Goal: Information Seeking & Learning: Learn about a topic

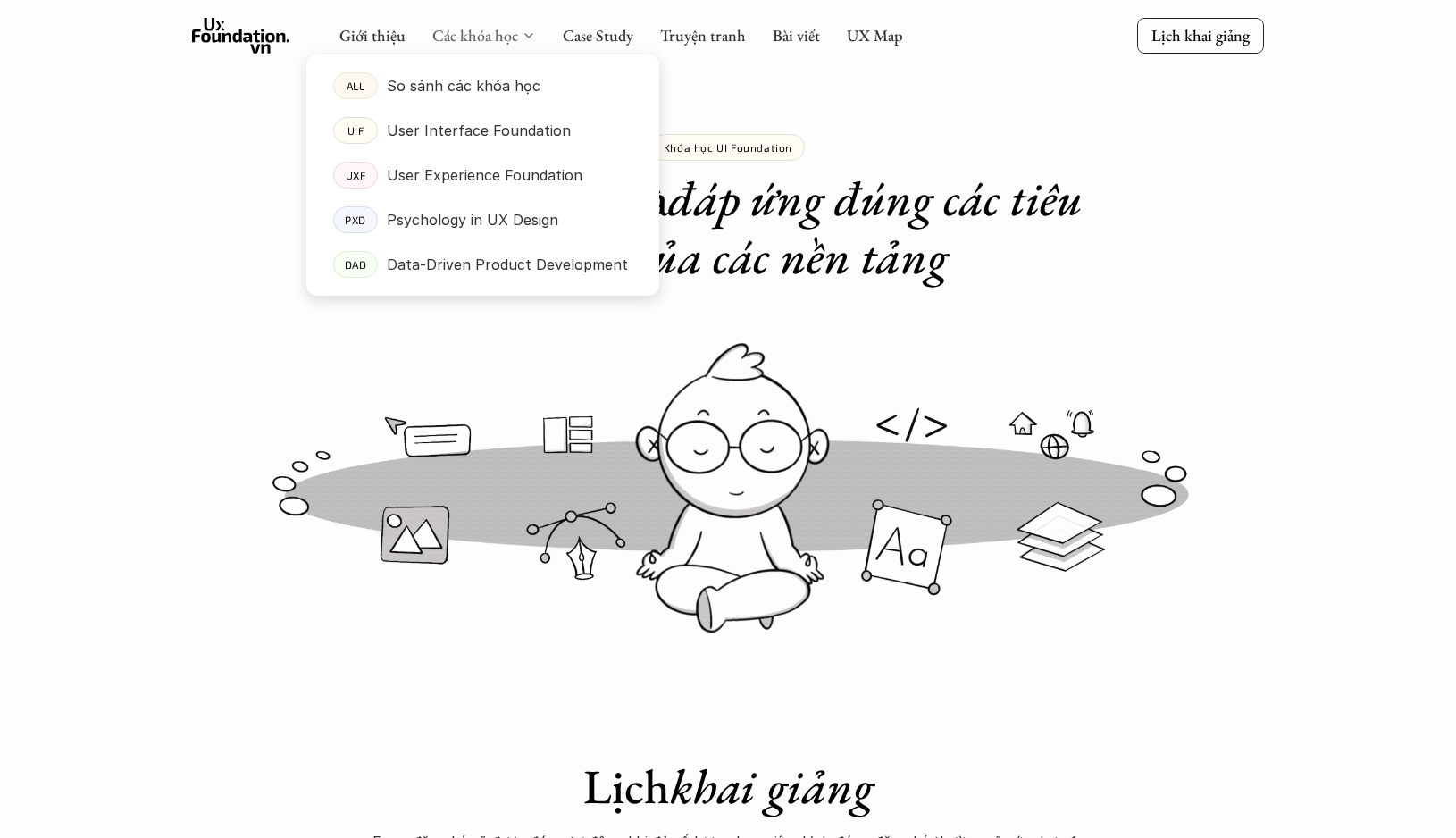
click at [484, 33] on link "Các khóa học" at bounding box center [475, 35] width 86 height 20
click at [450, 179] on p "User Experience Foundation" at bounding box center [484, 175] width 196 height 27
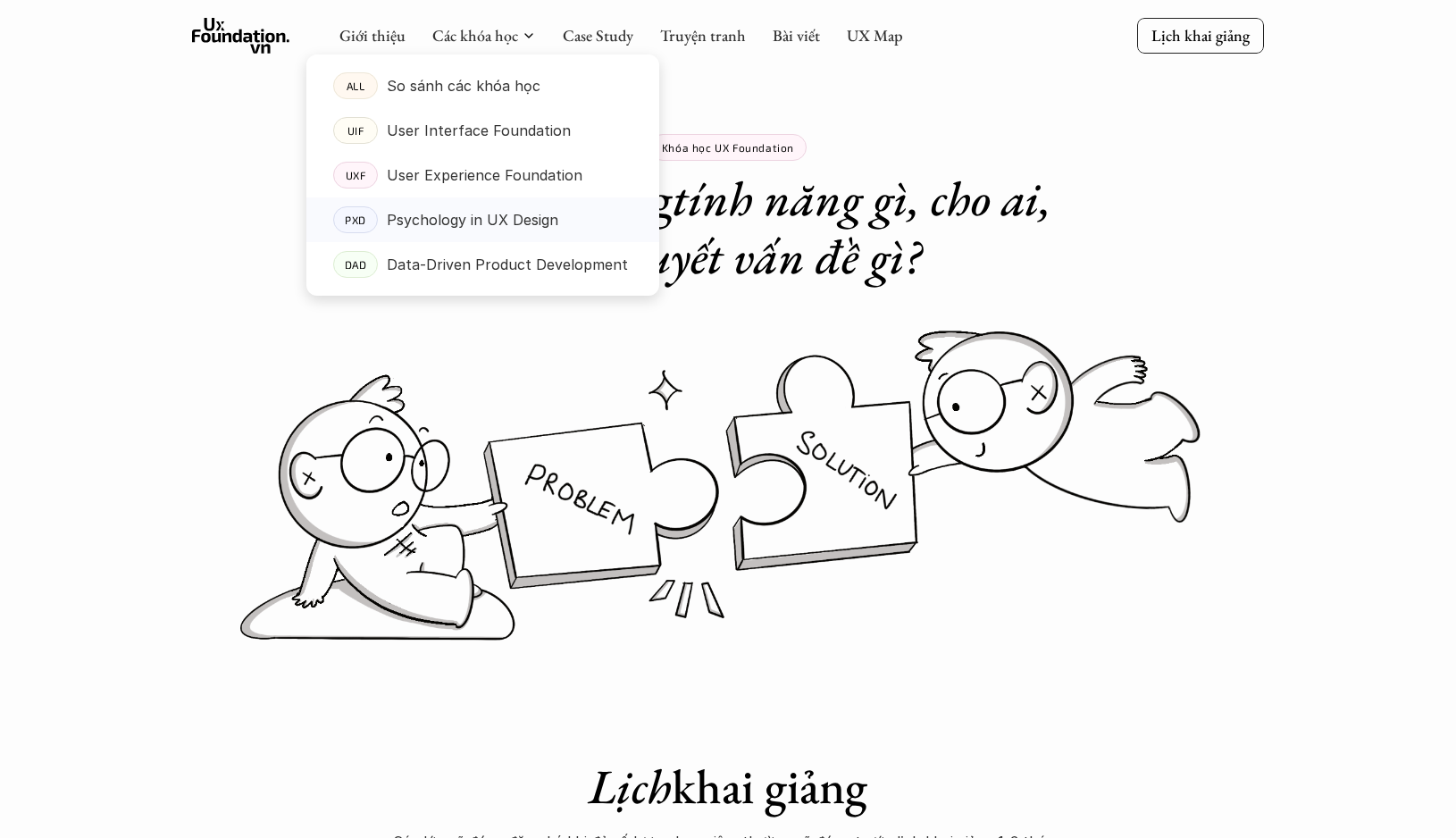
click at [472, 221] on p "Psychology in UX Design" at bounding box center [472, 220] width 171 height 27
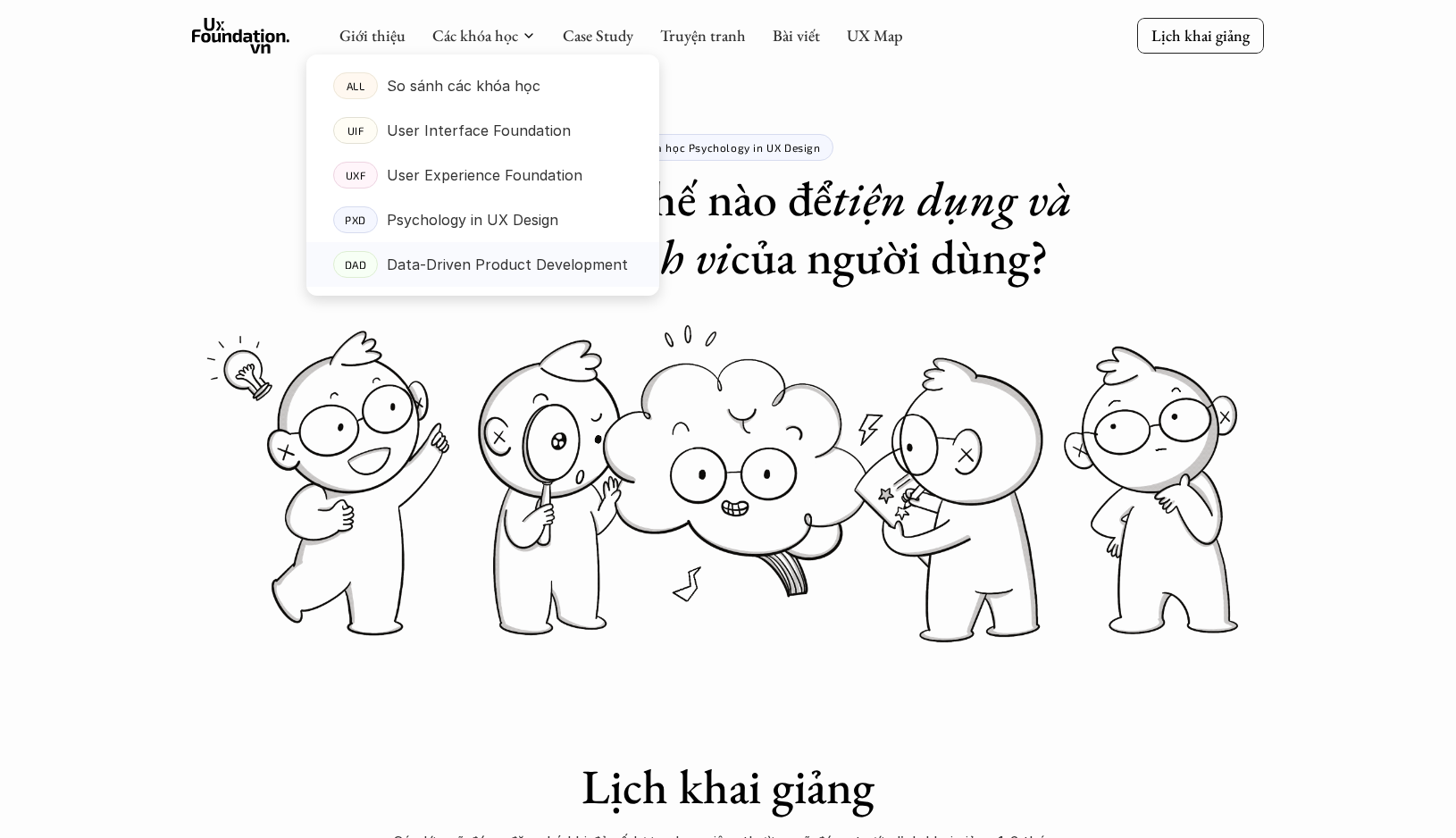
click at [434, 264] on p "Data-Driven Product Development" at bounding box center [506, 264] width 241 height 27
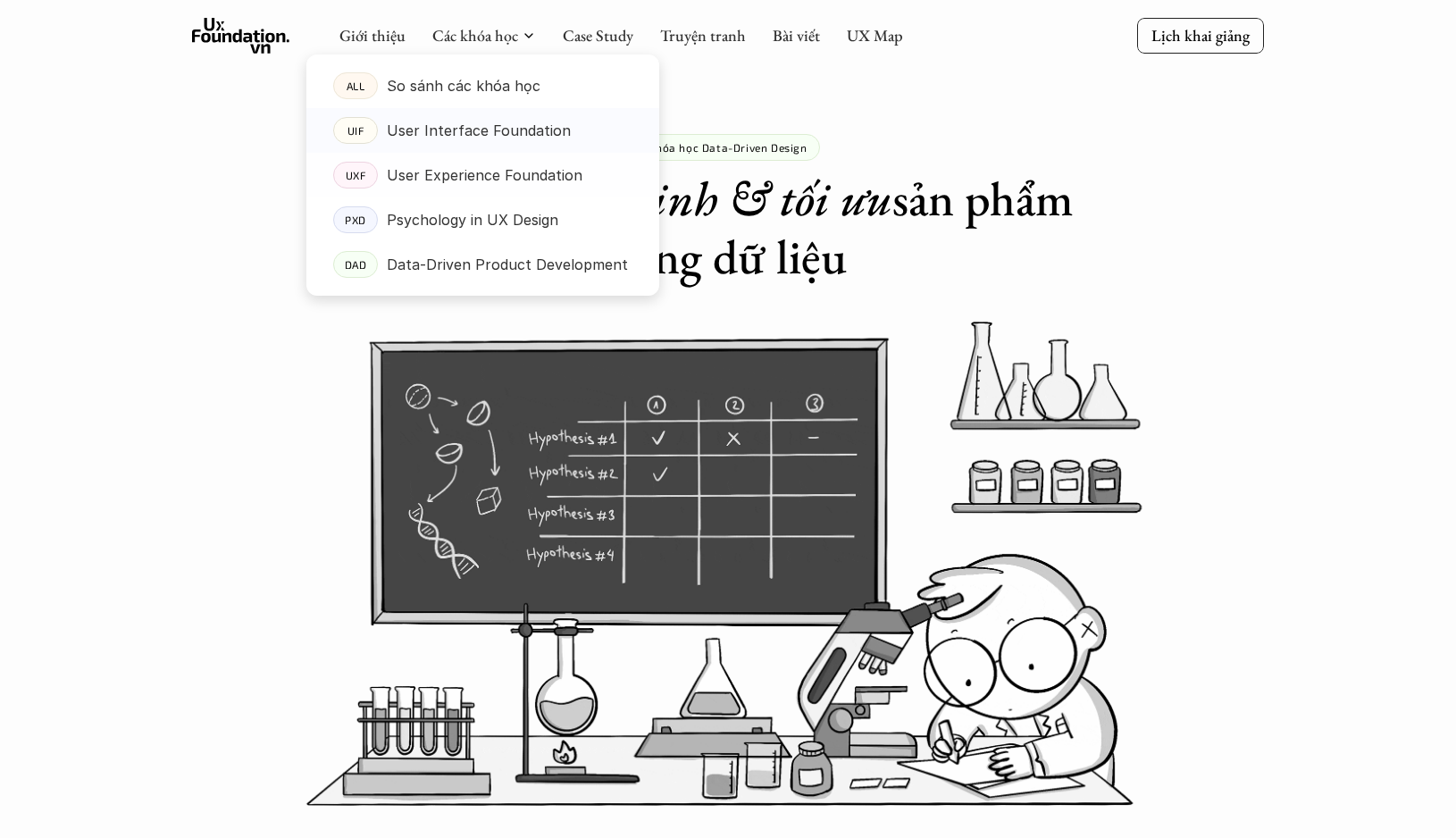
click at [456, 120] on p "User Interface Foundation" at bounding box center [478, 131] width 184 height 27
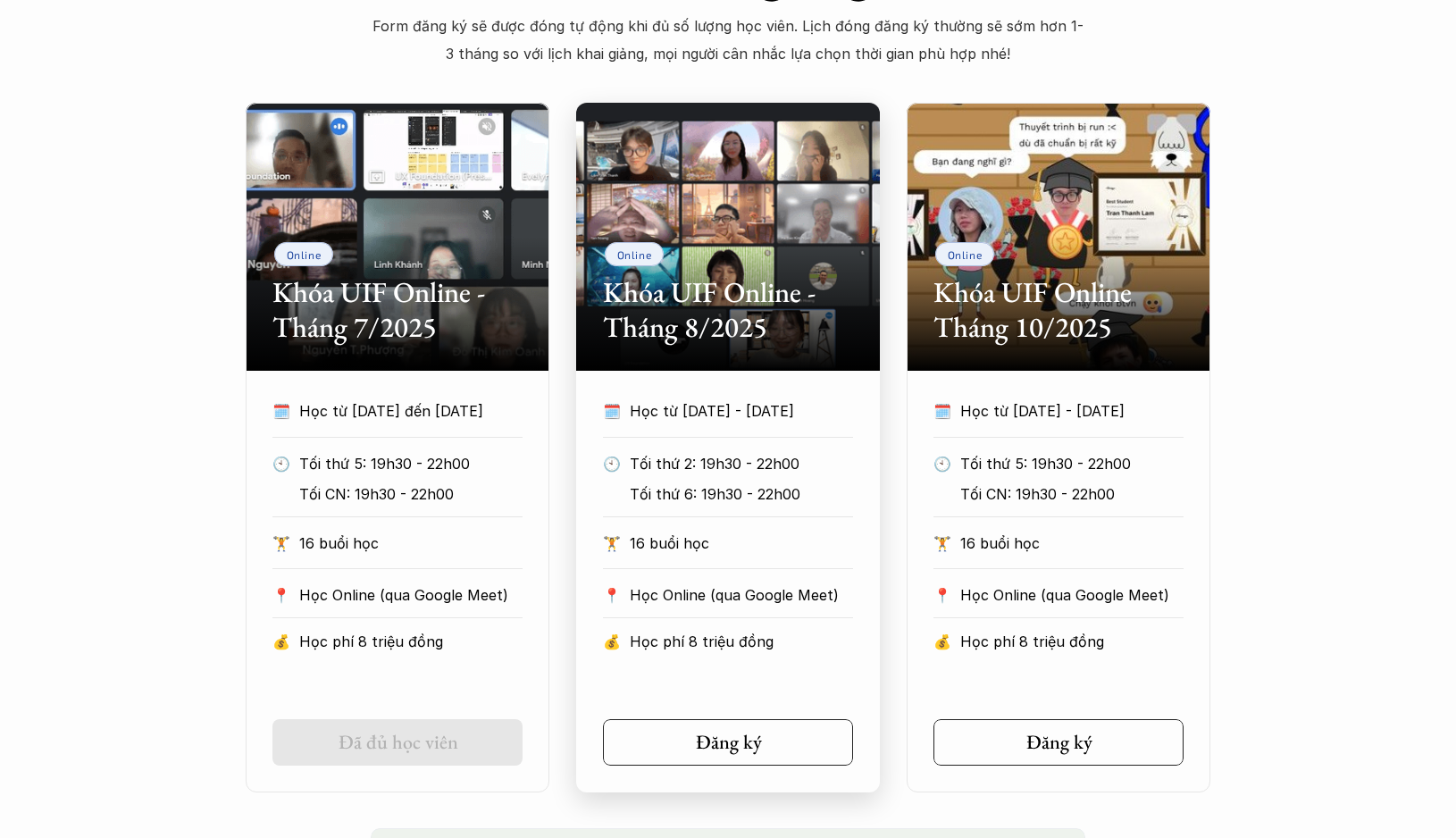
scroll to position [828, 0]
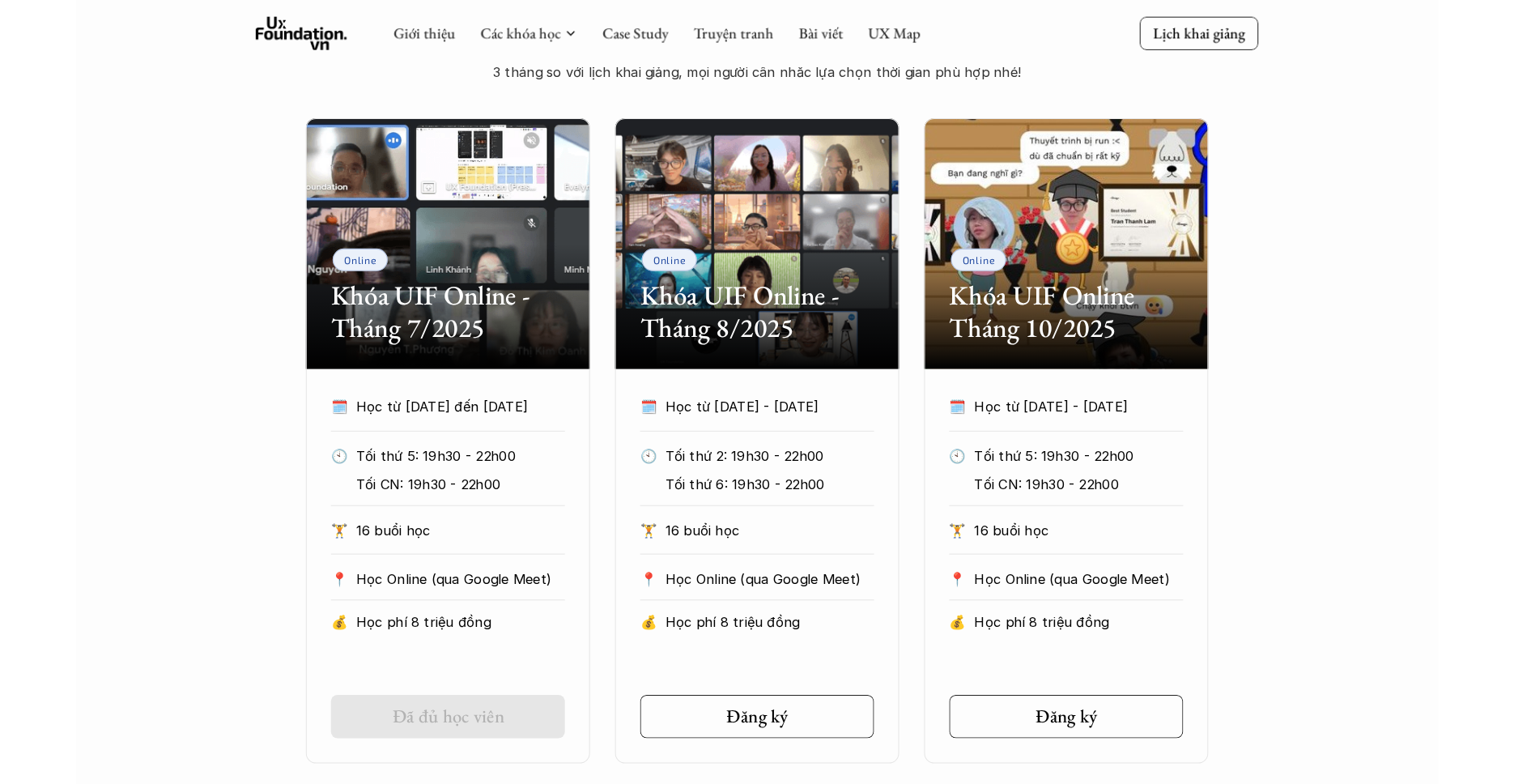
scroll to position [716, 0]
